Goal: Task Accomplishment & Management: Use online tool/utility

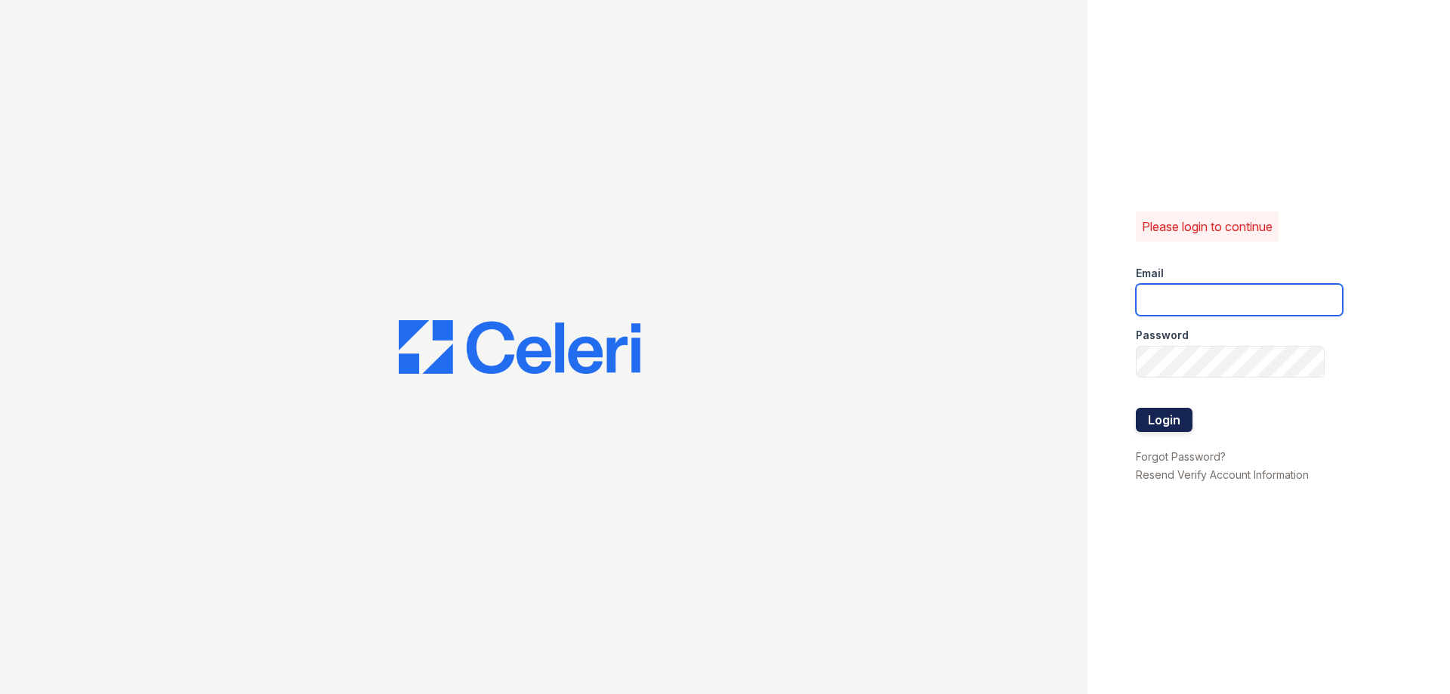
type input "[EMAIL_ADDRESS][DOMAIN_NAME]"
click at [1164, 422] on button "Login" at bounding box center [1164, 420] width 57 height 24
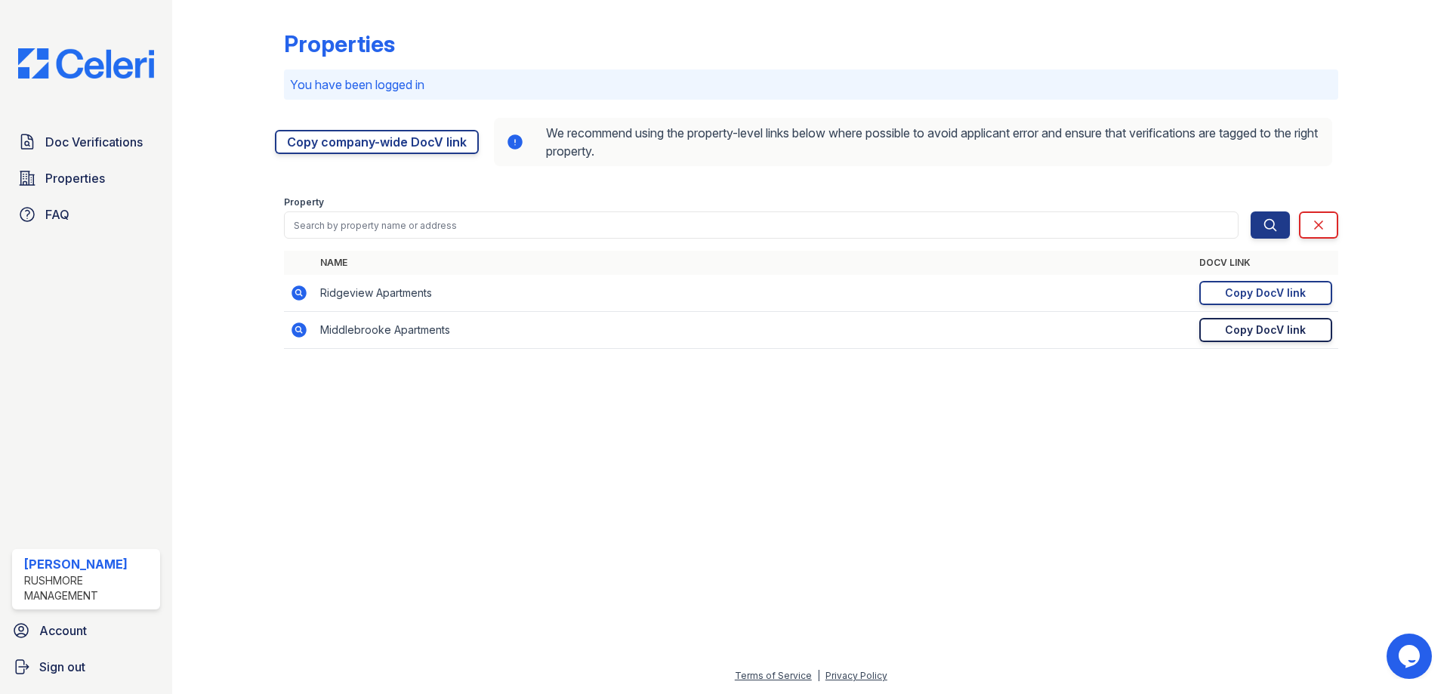
click at [1235, 332] on div "Copy DocV link" at bounding box center [1265, 330] width 81 height 15
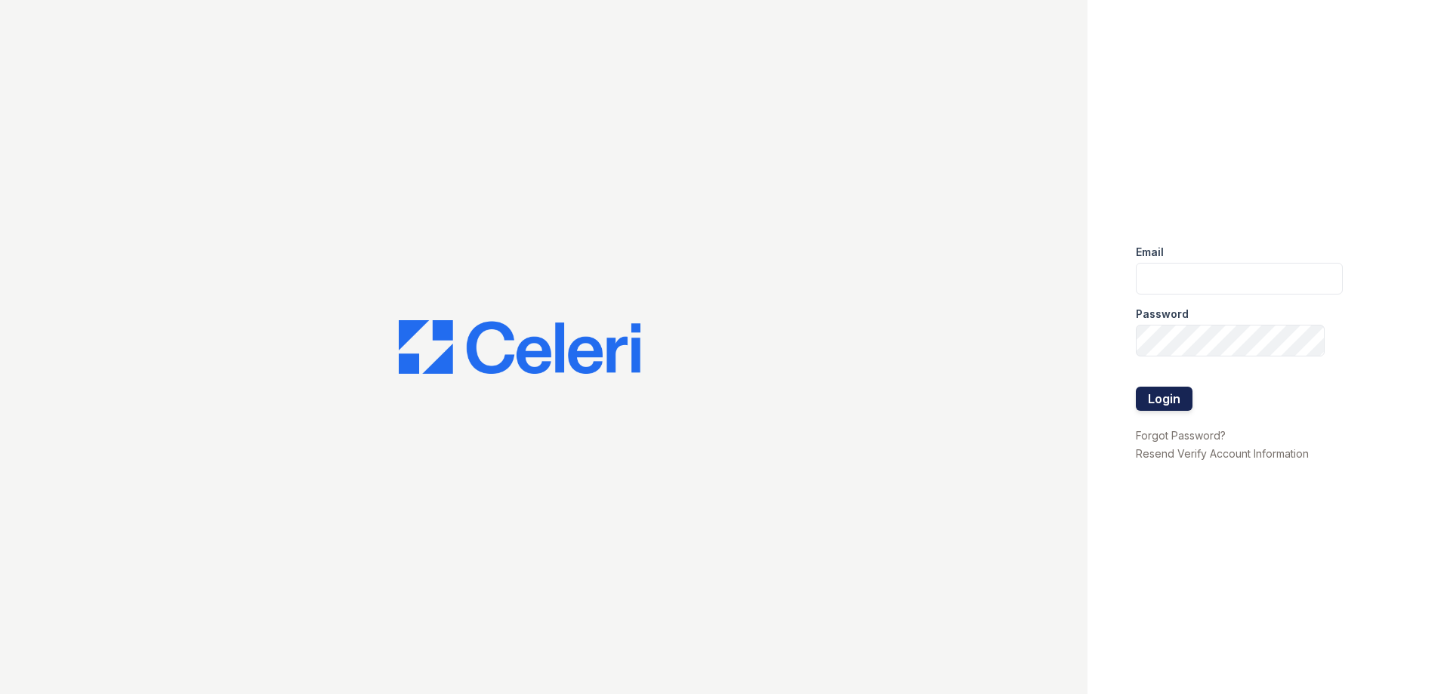
type input "[EMAIL_ADDRESS][DOMAIN_NAME]"
click at [1160, 400] on button "Login" at bounding box center [1164, 399] width 57 height 24
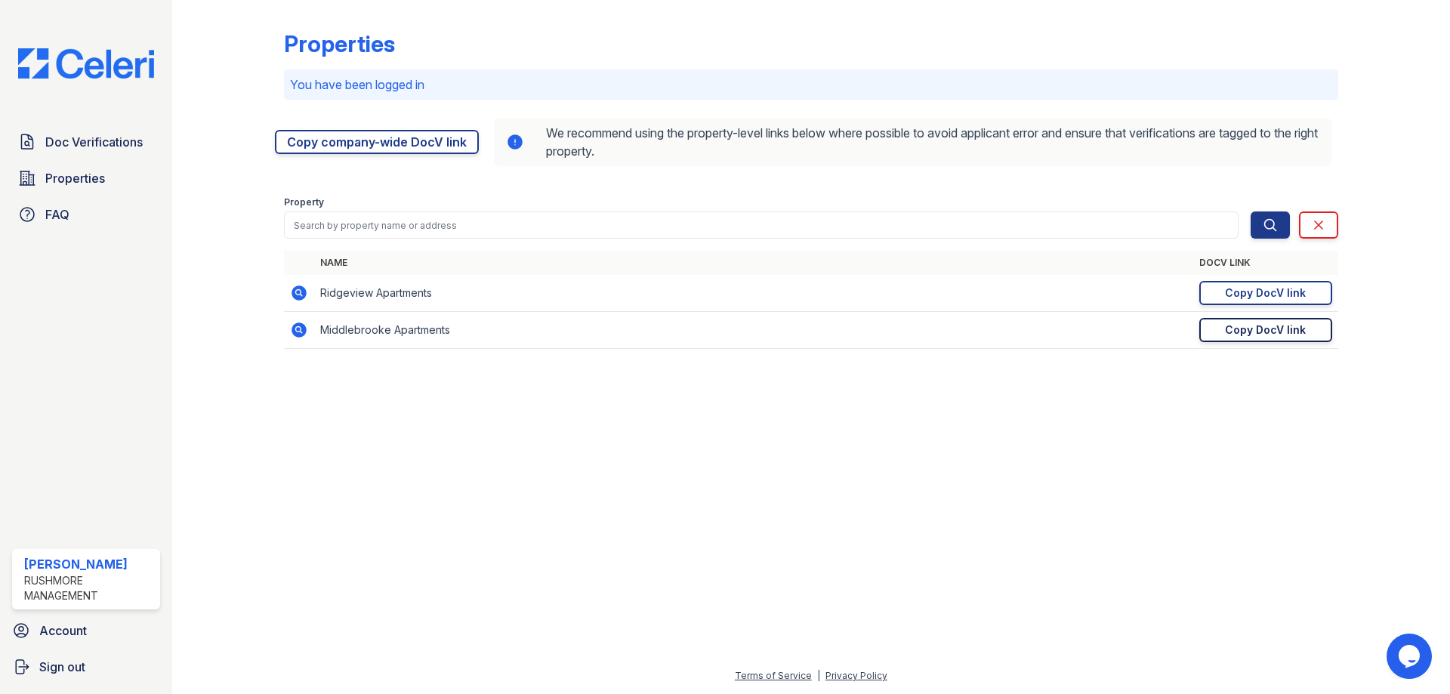
click at [1245, 334] on div "Copy DocV link" at bounding box center [1265, 330] width 81 height 15
